Goal: Information Seeking & Learning: Learn about a topic

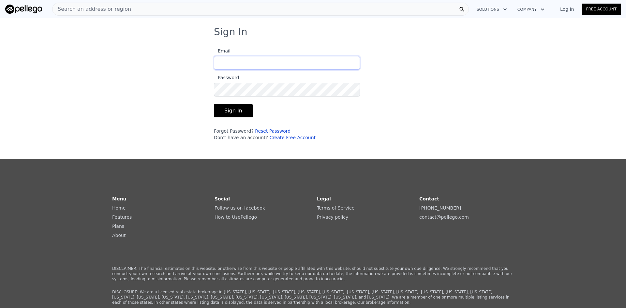
type input "[EMAIL_ADDRESS][DOMAIN_NAME]"
click at [242, 109] on button "Sign In" at bounding box center [233, 110] width 39 height 13
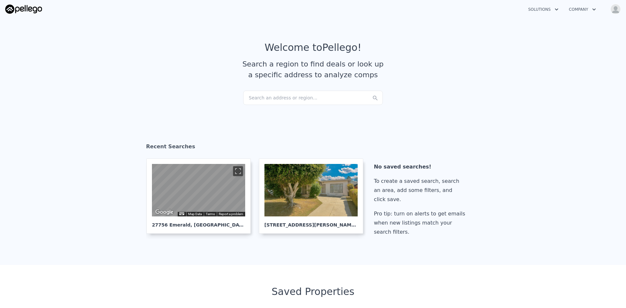
click at [279, 98] on div "Search an address or region..." at bounding box center [312, 98] width 139 height 14
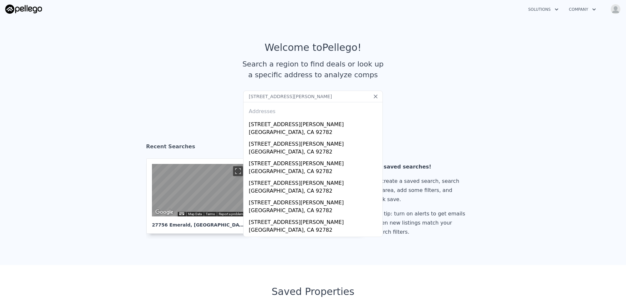
type input "[STREET_ADDRESS][PERSON_NAME]"
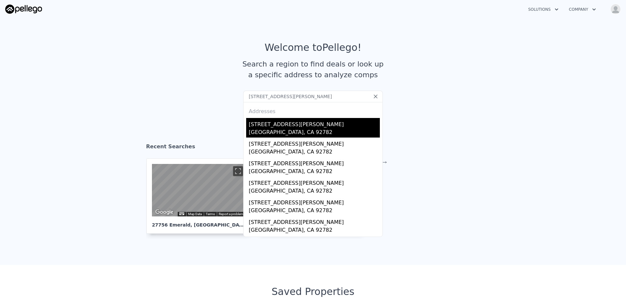
click at [282, 126] on div "[STREET_ADDRESS][PERSON_NAME]" at bounding box center [314, 123] width 131 height 10
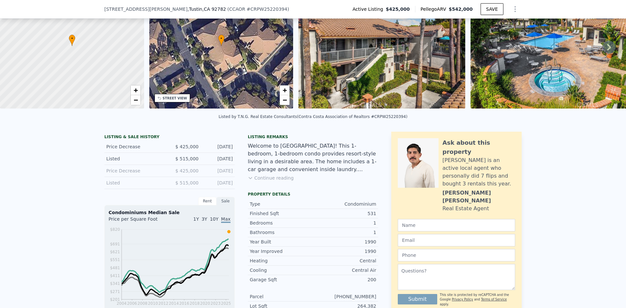
scroll to position [55, 0]
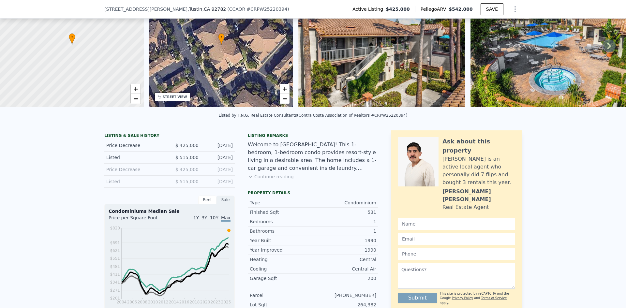
click at [274, 180] on button "Continue reading" at bounding box center [271, 176] width 46 height 7
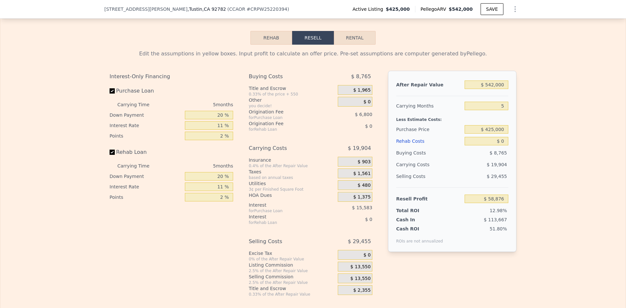
scroll to position [983, 0]
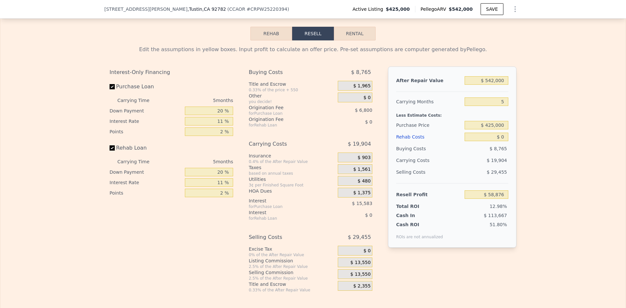
click at [354, 37] on button "Rental" at bounding box center [355, 34] width 42 height 14
select select "30"
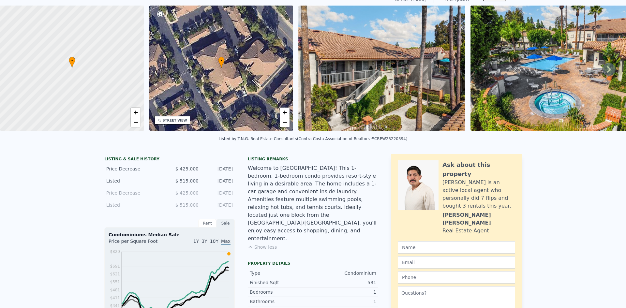
scroll to position [0, 0]
